Goal: Information Seeking & Learning: Learn about a topic

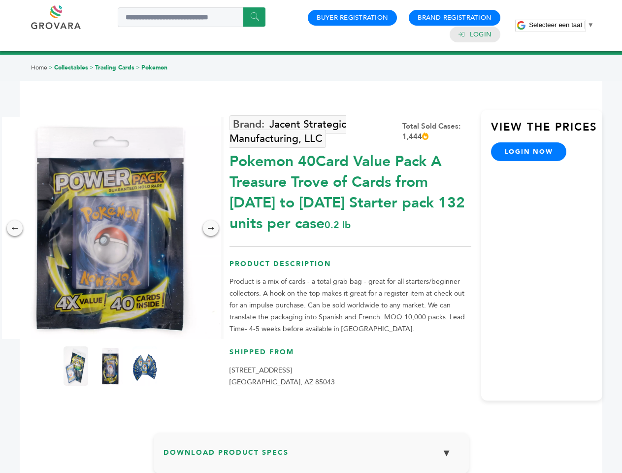
click at [561, 25] on span "Selecteer een taal" at bounding box center [555, 24] width 53 height 7
click at [110, 228] on img at bounding box center [111, 228] width 222 height 222
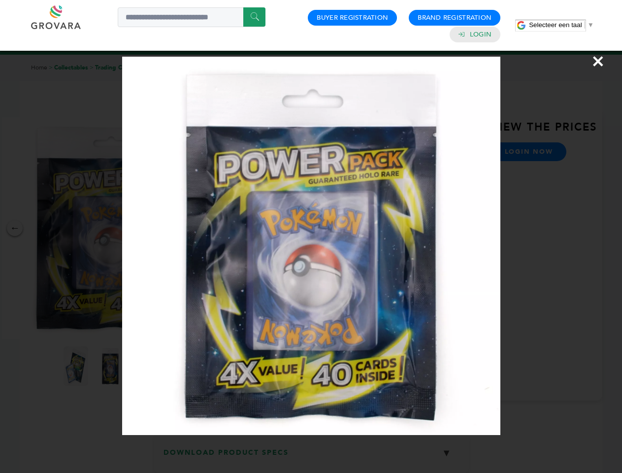
click at [15, 228] on div "×" at bounding box center [311, 236] width 622 height 473
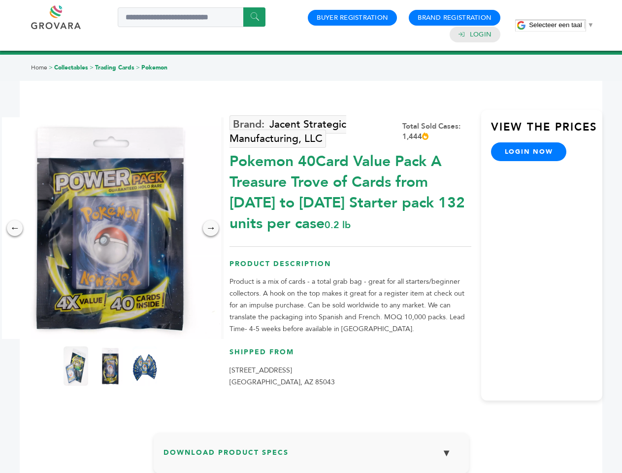
click at [211, 228] on div "→" at bounding box center [211, 228] width 16 height 16
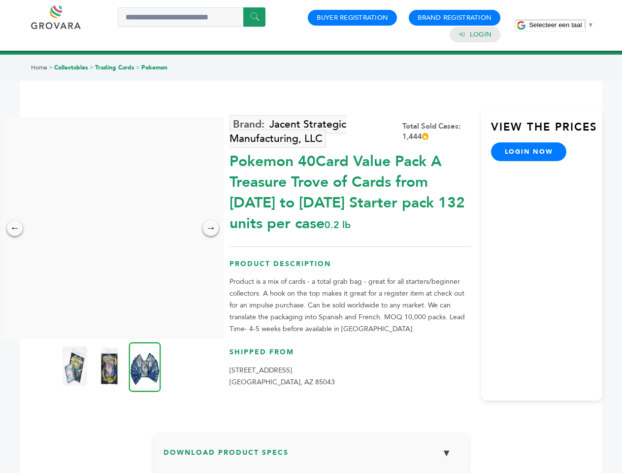
click at [76, 366] on img at bounding box center [75, 365] width 25 height 39
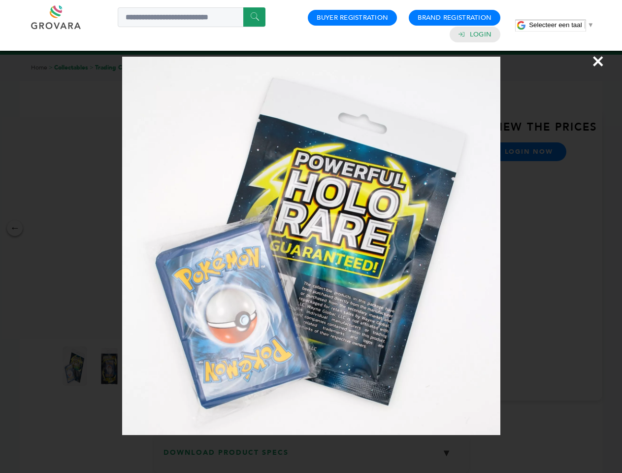
click at [110, 366] on div "×" at bounding box center [311, 236] width 622 height 473
click at [145, 366] on img at bounding box center [145, 367] width 32 height 50
